Goal: Information Seeking & Learning: Find specific page/section

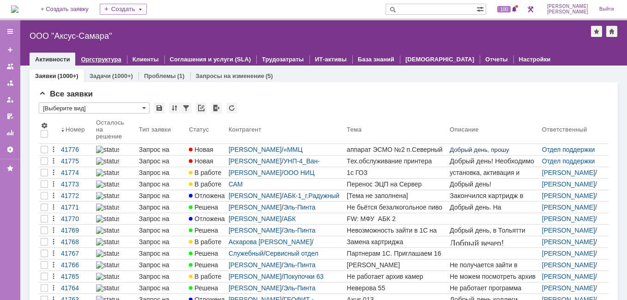
click at [92, 59] on link "Оргструктура" at bounding box center [101, 59] width 40 height 7
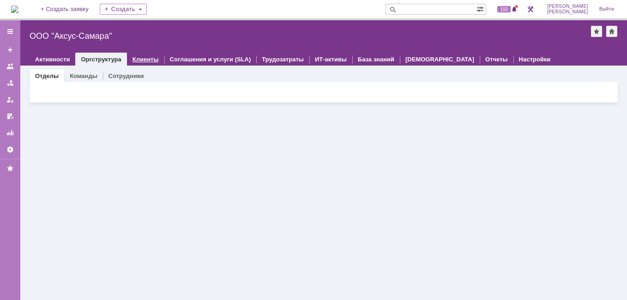
click at [143, 62] on link "Клиенты" at bounding box center [146, 59] width 26 height 7
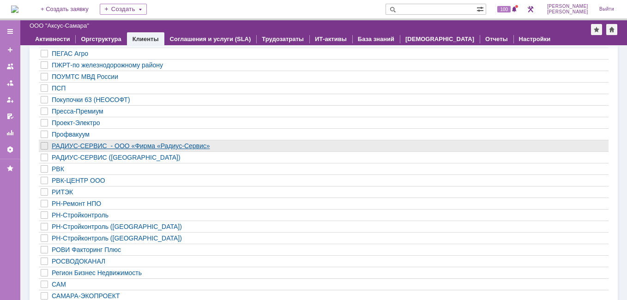
scroll to position [970, 0]
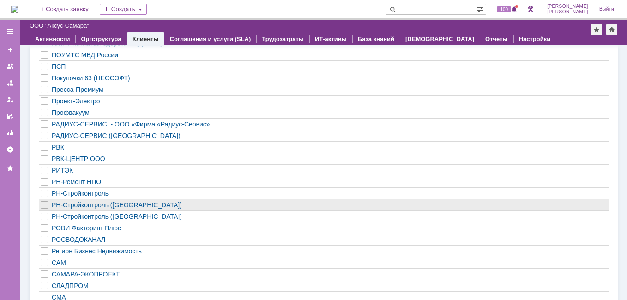
click at [104, 205] on div "РН-Стройконтроль ([GEOGRAPHIC_DATA])" at bounding box center [297, 204] width 490 height 7
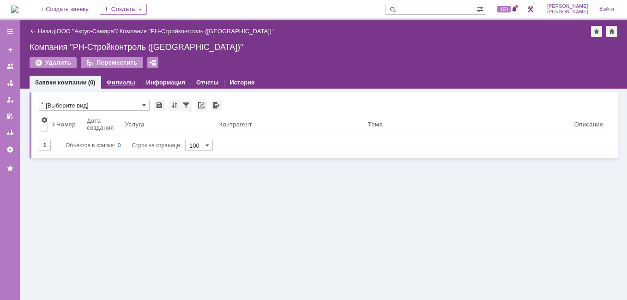
click at [129, 78] on div "Филиалы" at bounding box center [121, 82] width 40 height 13
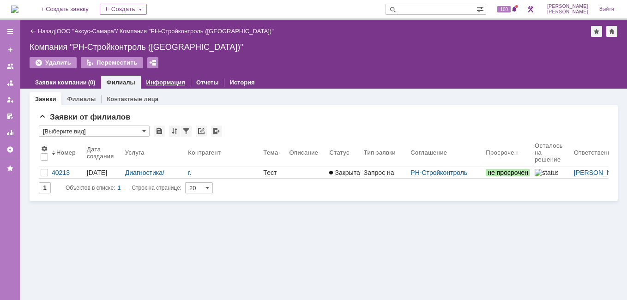
click at [159, 83] on link "Информация" at bounding box center [165, 82] width 39 height 7
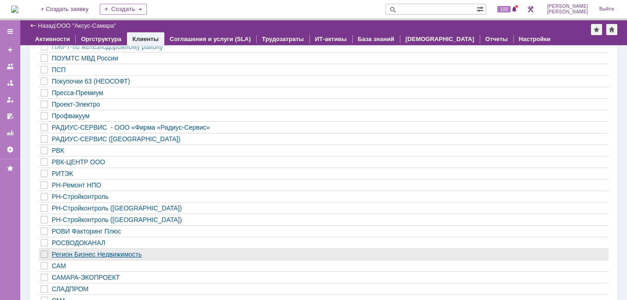
scroll to position [970, 0]
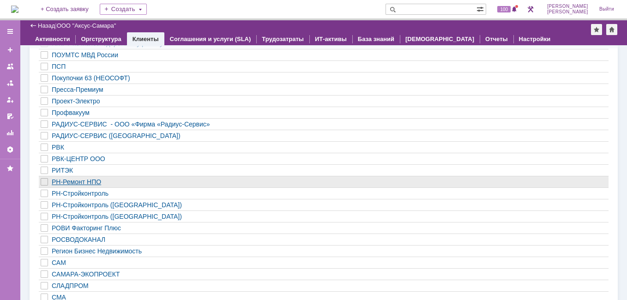
click at [78, 182] on div "РН-Ремонт НПО" at bounding box center [297, 181] width 490 height 7
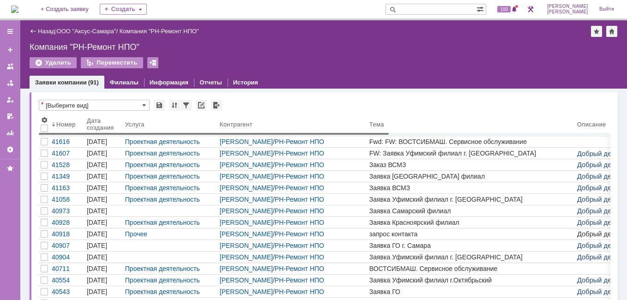
drag, startPoint x: 83, startPoint y: 134, endPoint x: 54, endPoint y: 155, distance: 34.7
click at [54, 155] on body "Идет загрузка, пожалуйста, подождите. На домашнюю + Создать заявку Создать 100 …" at bounding box center [313, 150] width 627 height 300
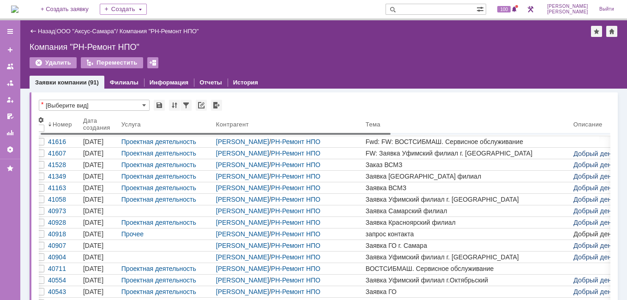
drag, startPoint x: 76, startPoint y: 135, endPoint x: 78, endPoint y: 144, distance: 9.1
click at [78, 144] on body "Идет загрузка, пожалуйста, подождите. На домашнюю + Создать заявку Создать 100 …" at bounding box center [313, 150] width 627 height 300
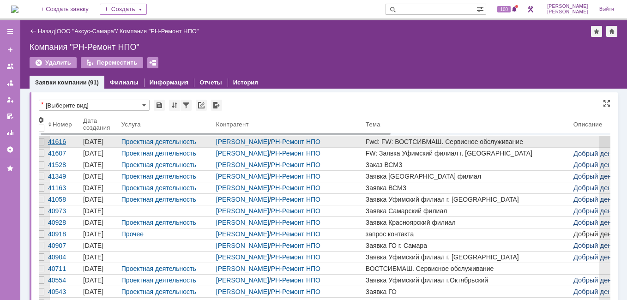
click at [63, 140] on div "41616" at bounding box center [63, 141] width 31 height 7
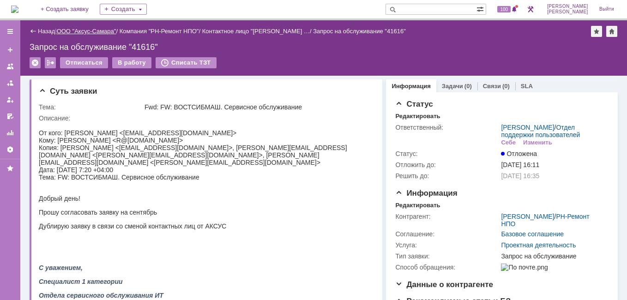
click at [102, 30] on link "ООО "Аксус-Самара"" at bounding box center [87, 31] width 60 height 7
